Goal: Task Accomplishment & Management: Use online tool/utility

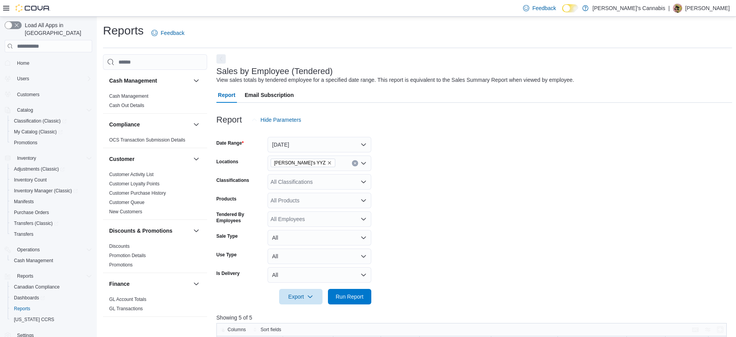
scroll to position [262, 0]
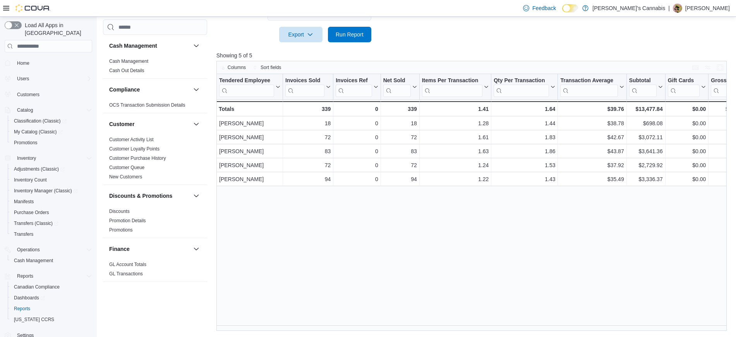
click at [361, 268] on div "Tendered Employee Click to view column header actions Invoices Sold Click to vi…" at bounding box center [475, 202] width 516 height 256
click at [356, 38] on span "Run Report" at bounding box center [350, 34] width 28 height 8
